Goal: Task Accomplishment & Management: Use online tool/utility

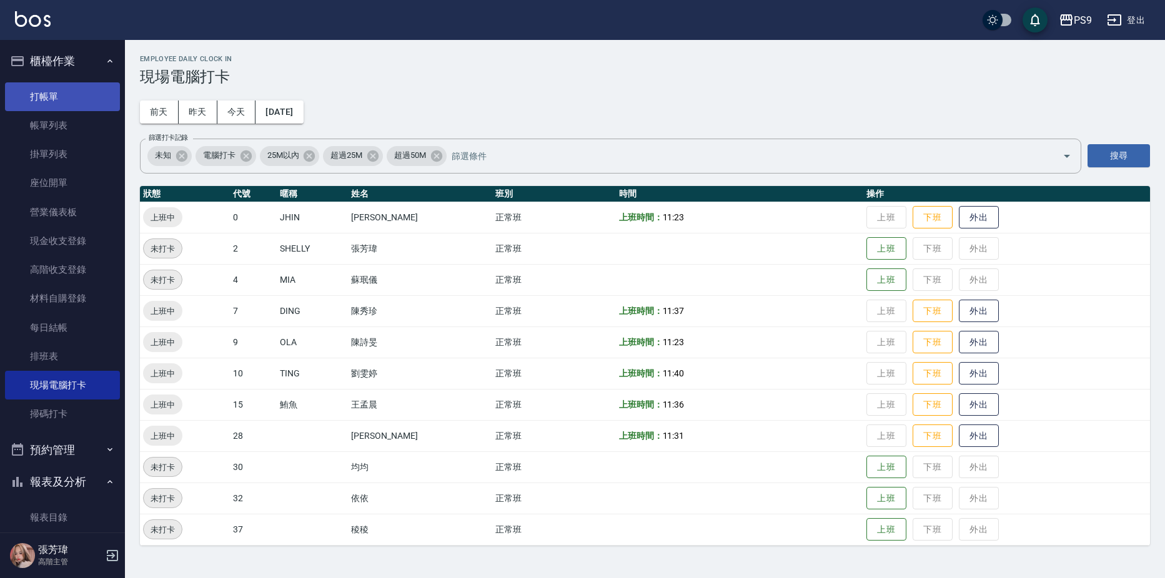
drag, startPoint x: 230, startPoint y: 113, endPoint x: 105, endPoint y: 93, distance: 126.5
click at [230, 112] on button "今天" at bounding box center [236, 112] width 39 height 23
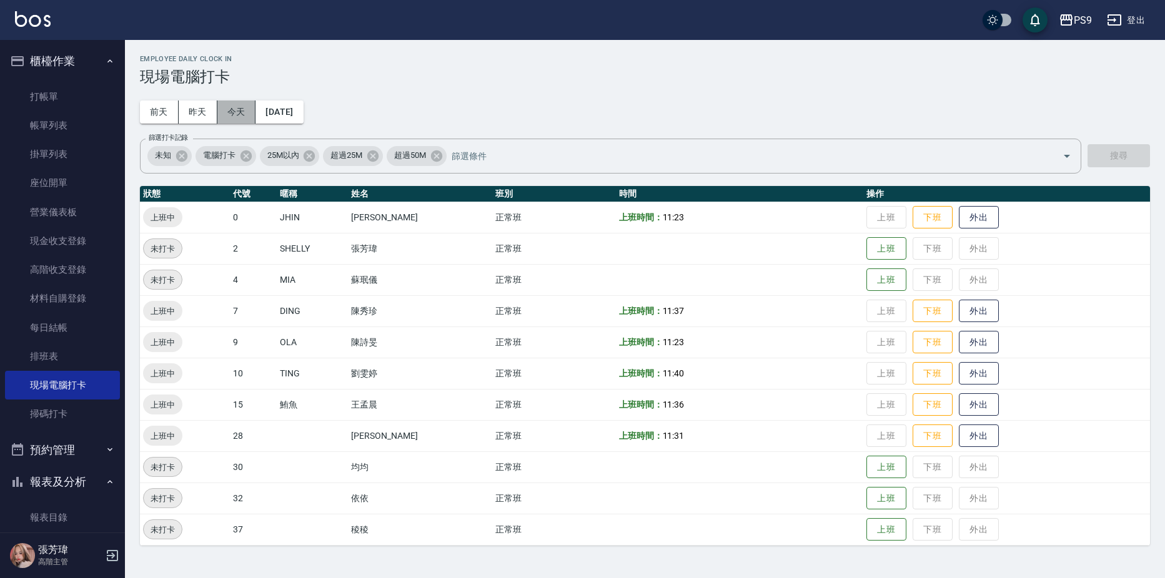
click at [231, 111] on button "今天" at bounding box center [236, 112] width 39 height 23
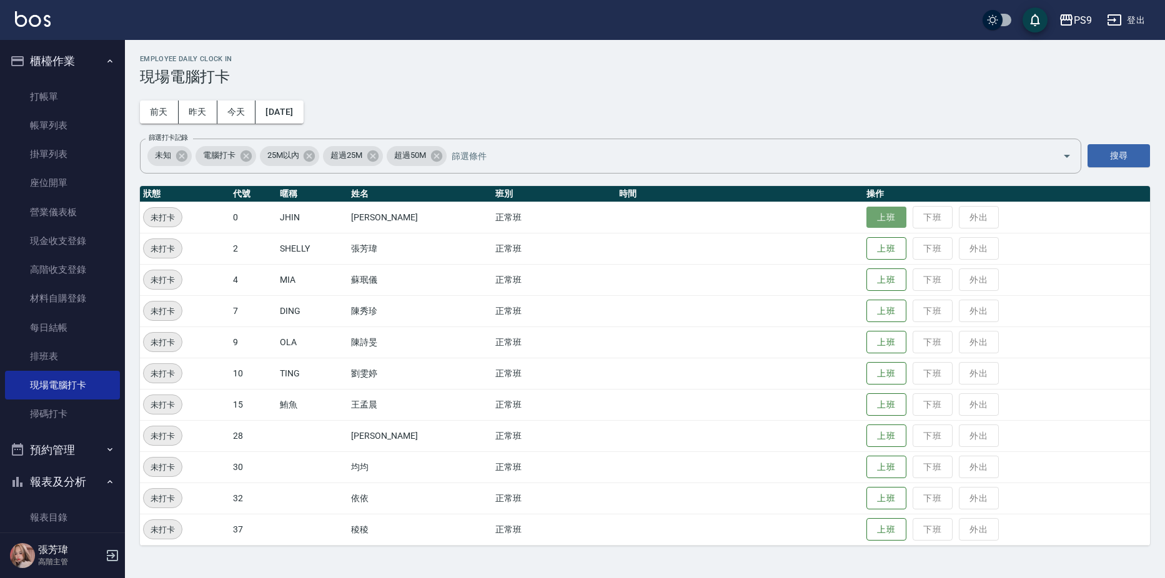
click at [874, 209] on button "上班" at bounding box center [886, 218] width 40 height 22
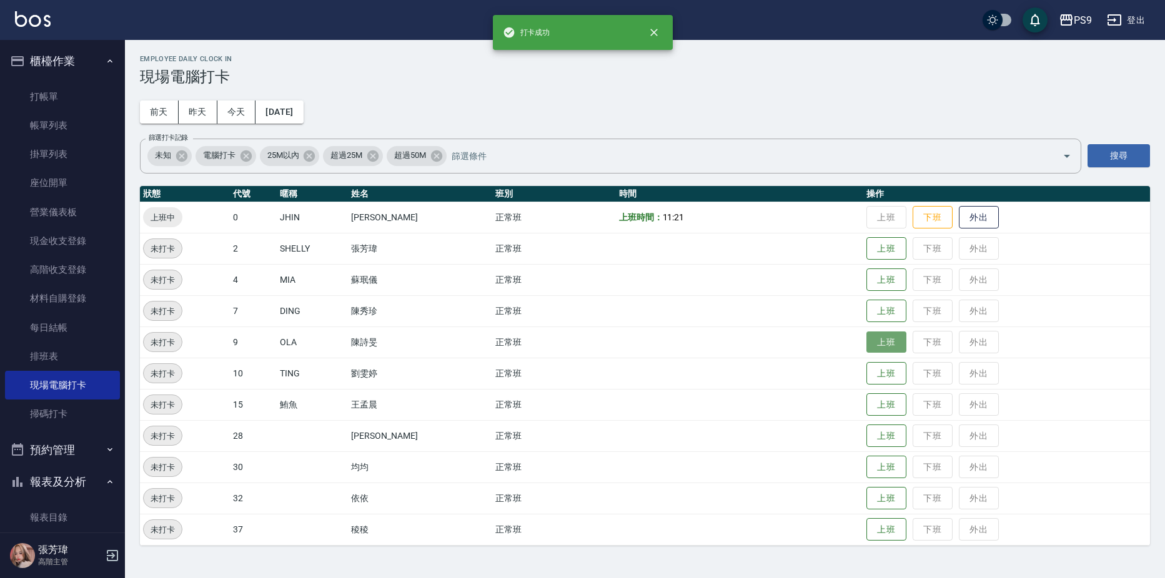
click at [868, 340] on button "上班" at bounding box center [886, 343] width 40 height 22
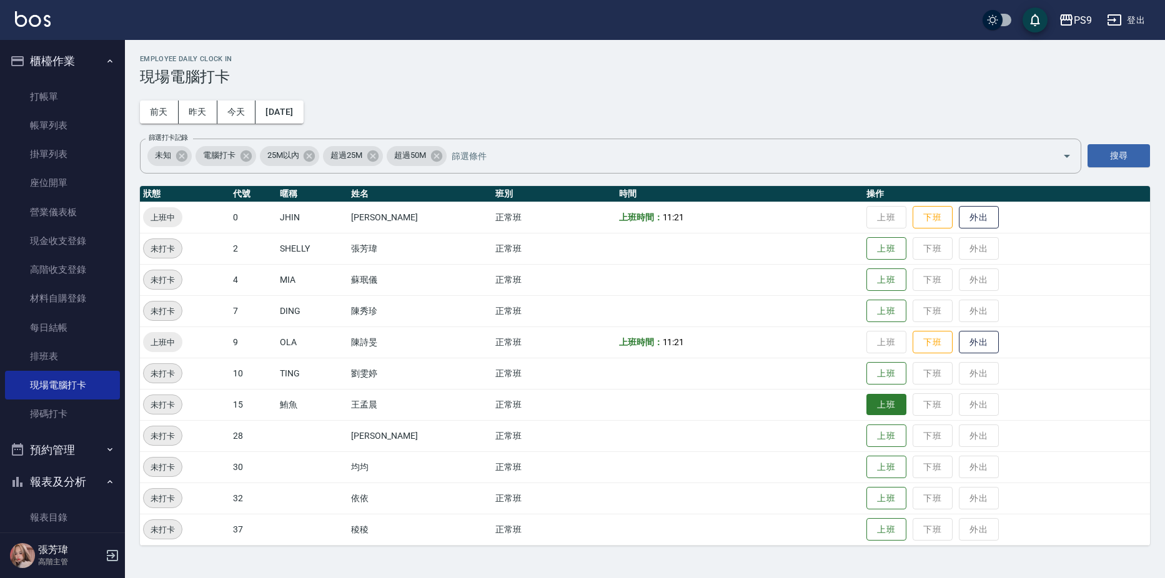
click at [883, 400] on button "上班" at bounding box center [886, 405] width 40 height 22
click at [881, 446] on button "上班" at bounding box center [886, 436] width 40 height 22
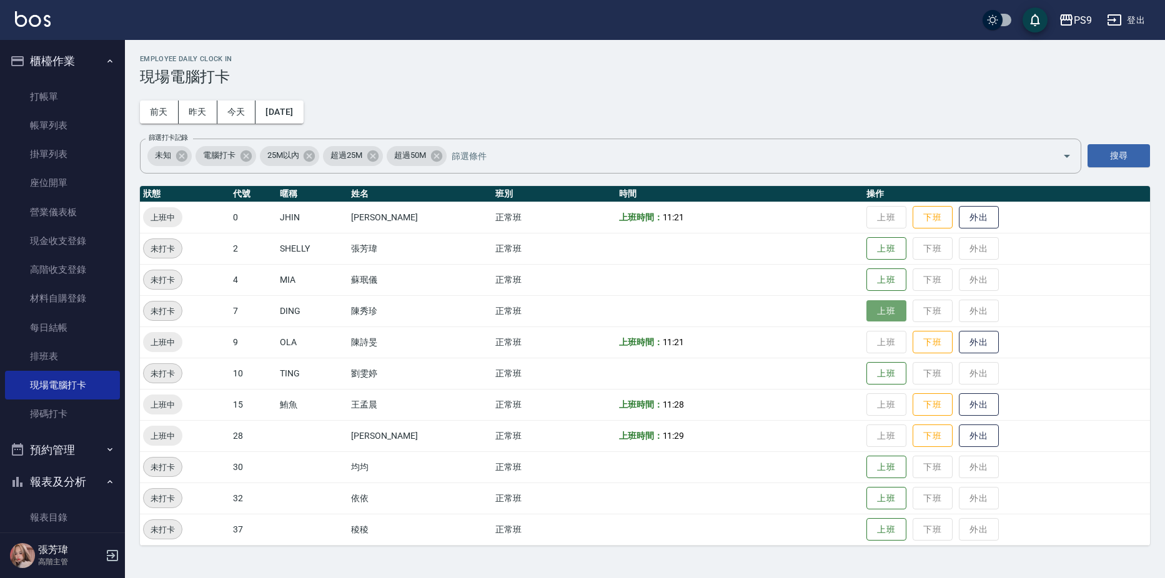
click at [866, 310] on button "上班" at bounding box center [886, 311] width 40 height 22
click at [871, 370] on button "上班" at bounding box center [886, 374] width 40 height 22
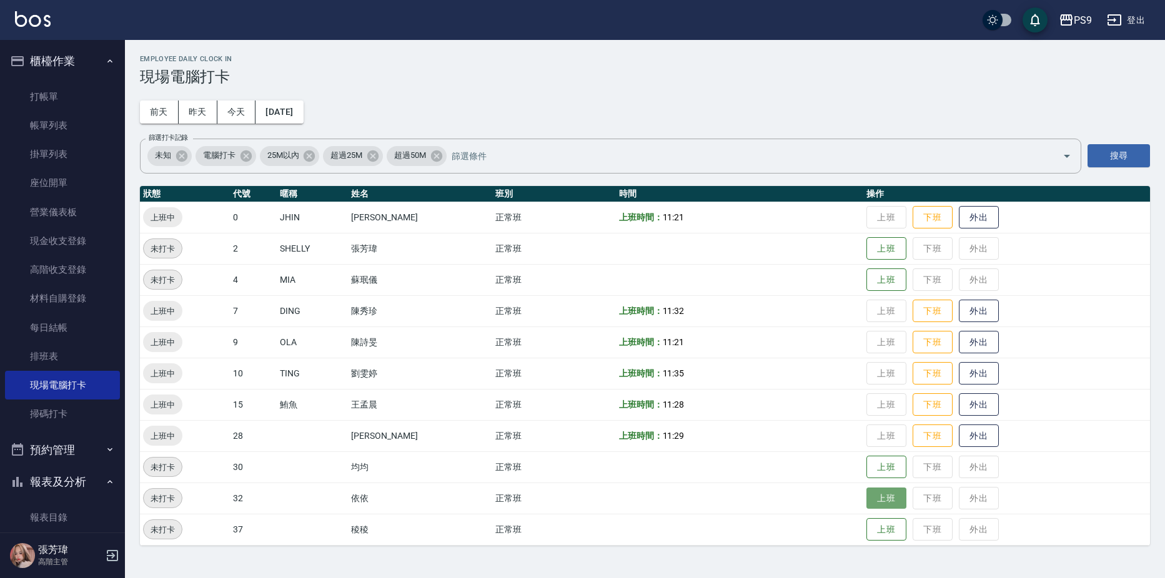
click at [888, 498] on button "上班" at bounding box center [886, 499] width 40 height 22
